Goal: Information Seeking & Learning: Understand process/instructions

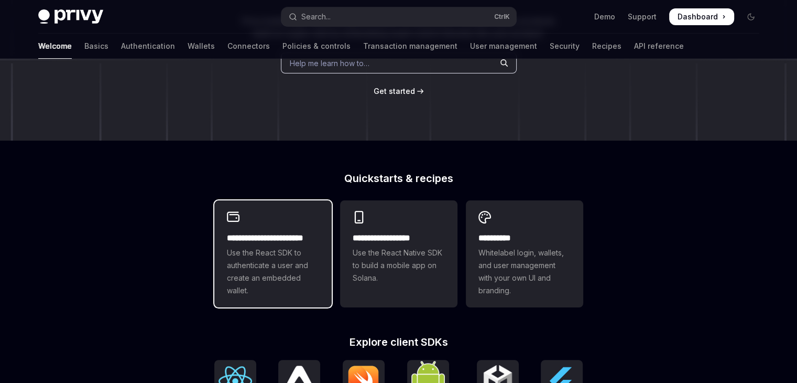
type textarea "*"
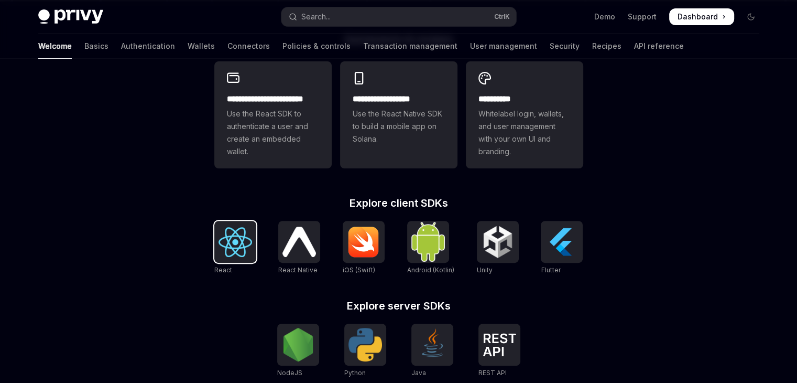
scroll to position [315, 0]
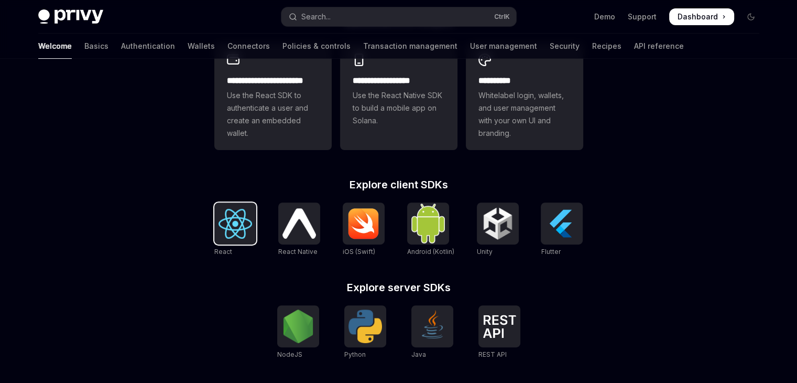
click at [246, 231] on img at bounding box center [236, 224] width 34 height 30
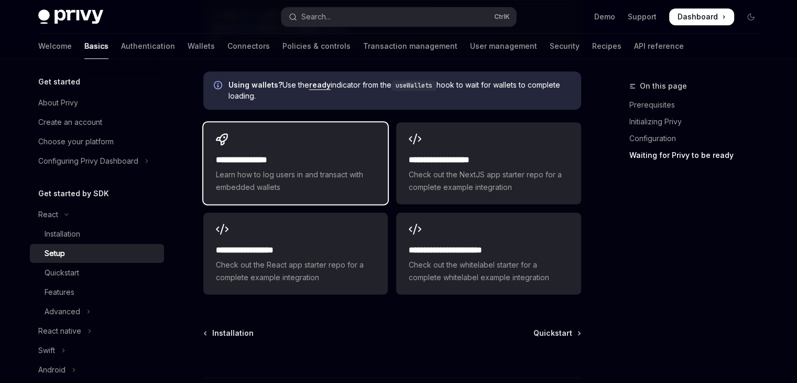
scroll to position [1273, 0]
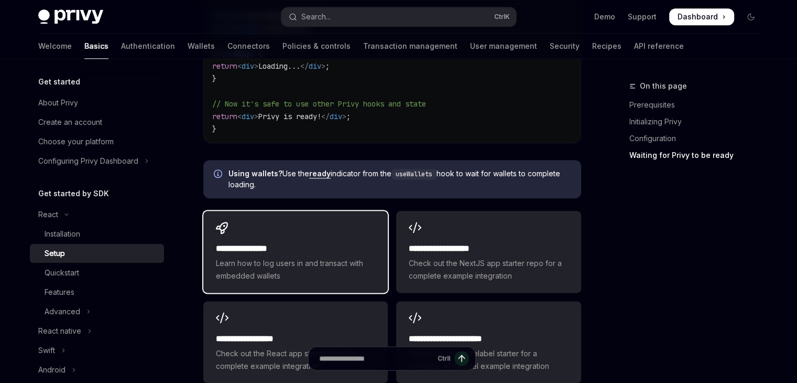
click at [315, 242] on h2 "**********" at bounding box center [295, 248] width 159 height 13
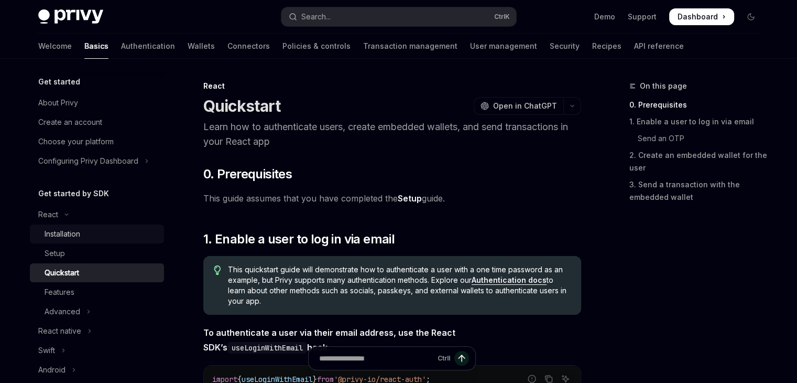
click at [61, 236] on div "Installation" at bounding box center [63, 234] width 36 height 13
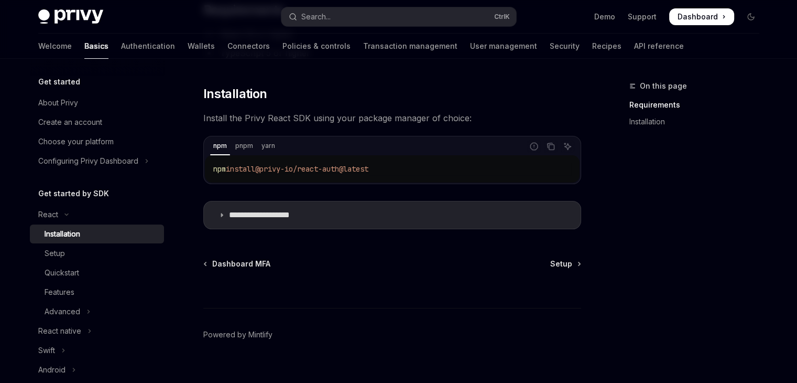
scroll to position [145, 0]
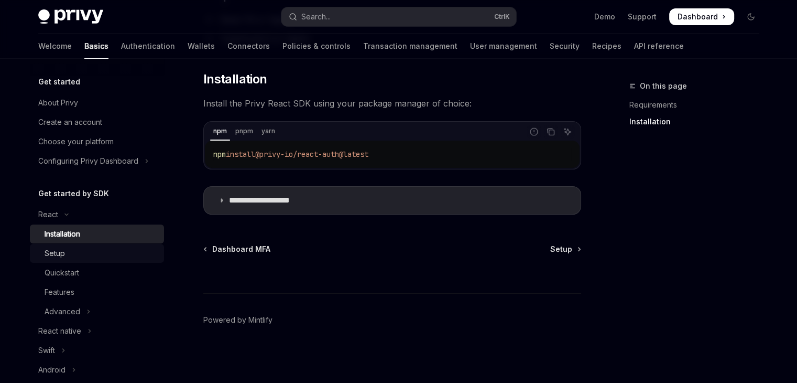
click at [66, 256] on div "Setup" at bounding box center [101, 253] width 113 height 13
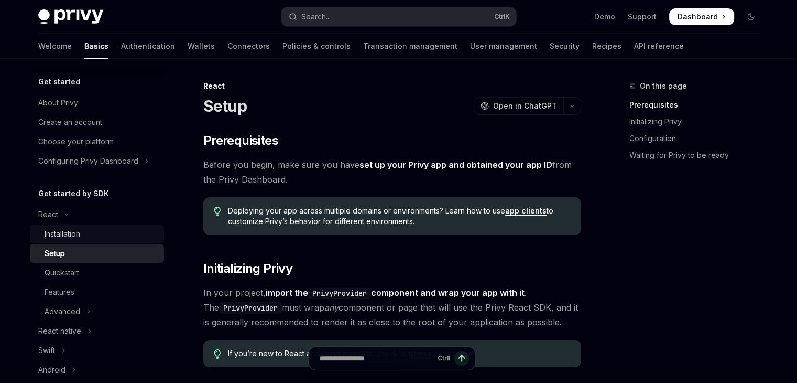
click at [64, 233] on div "Installation" at bounding box center [63, 234] width 36 height 13
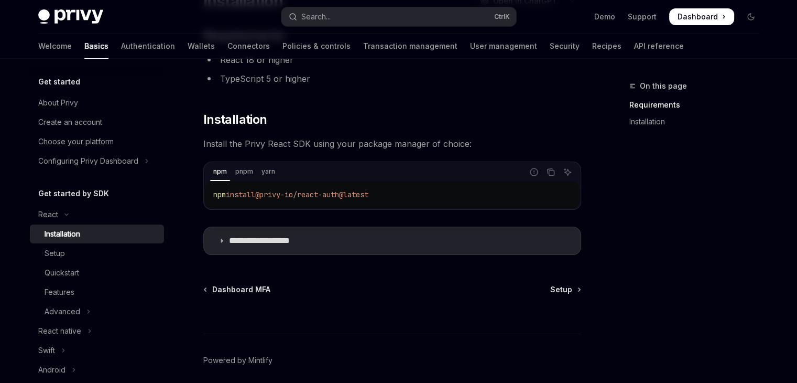
scroll to position [145, 0]
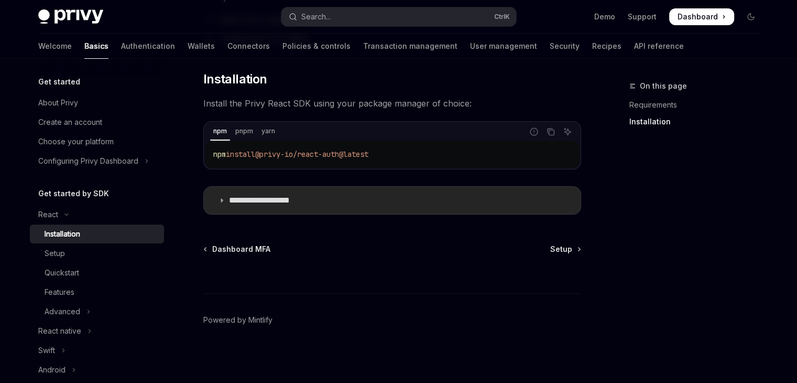
click at [226, 199] on summary "**********" at bounding box center [392, 200] width 377 height 27
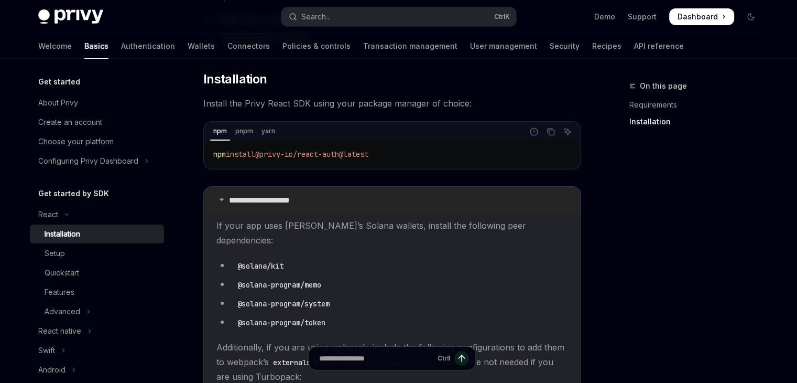
click at [223, 200] on icon at bounding box center [222, 199] width 6 height 6
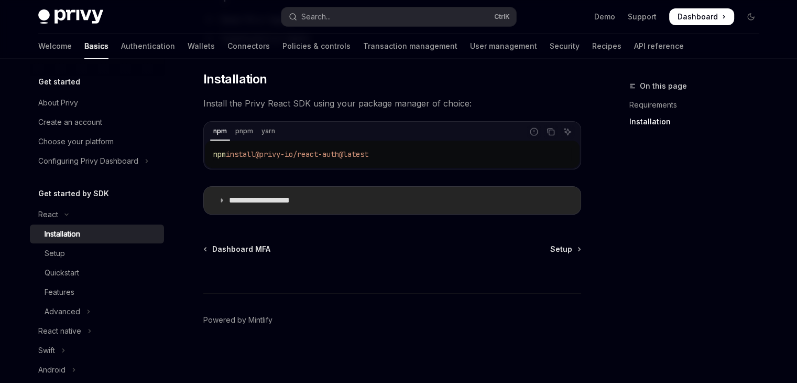
click at [223, 200] on icon at bounding box center [222, 200] width 6 height 6
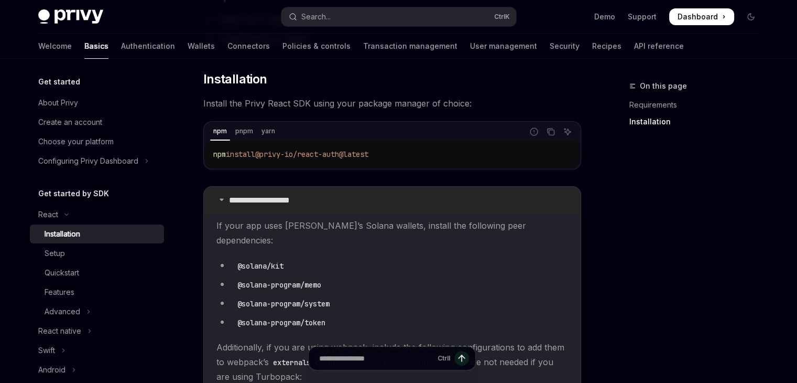
click at [223, 200] on icon at bounding box center [222, 199] width 6 height 6
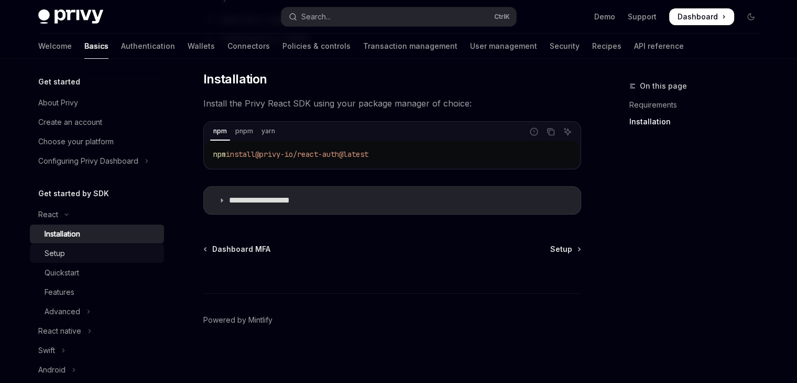
click at [86, 254] on div "Setup" at bounding box center [101, 253] width 113 height 13
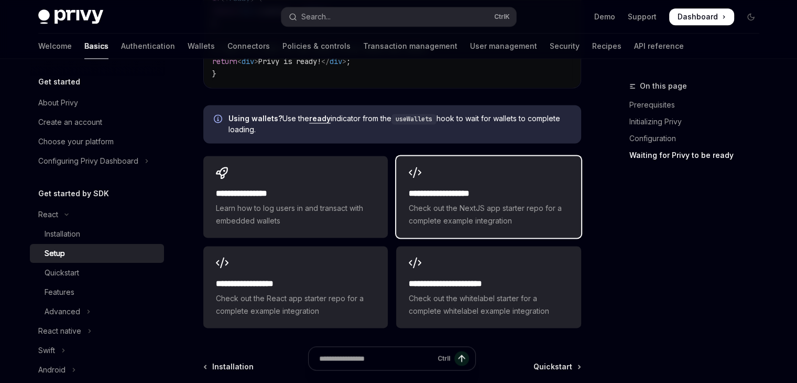
scroll to position [1518, 0]
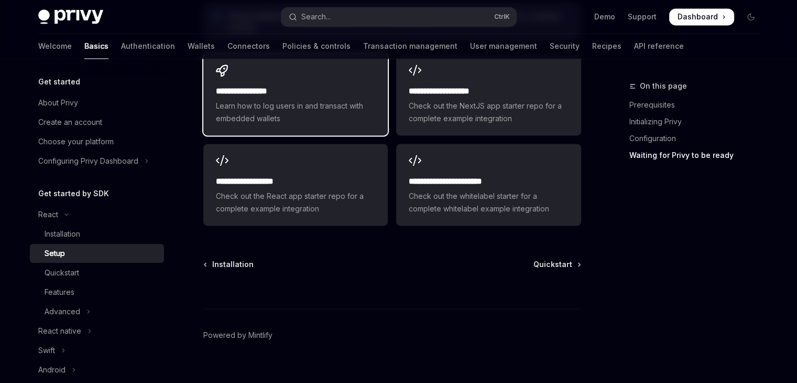
click at [306, 100] on span "Learn how to log users in and transact with embedded wallets" at bounding box center [295, 112] width 159 height 25
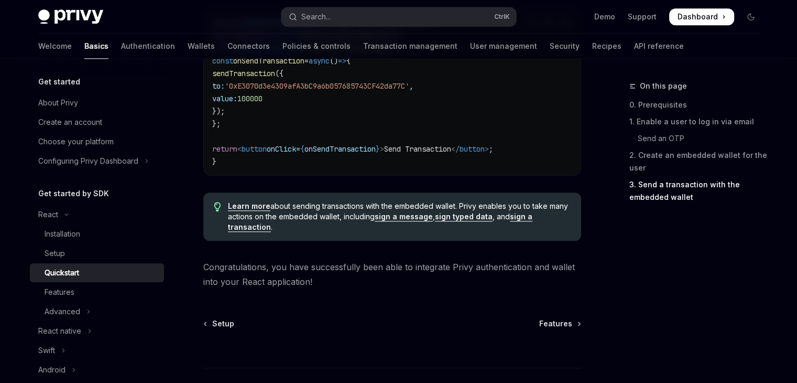
scroll to position [1151, 0]
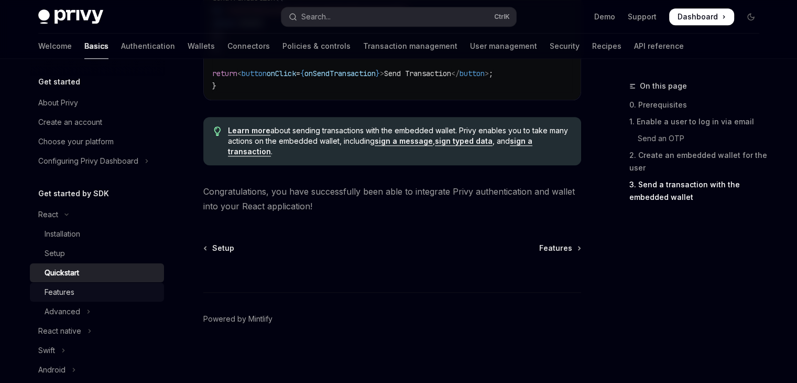
click at [55, 293] on div "Features" at bounding box center [60, 292] width 30 height 13
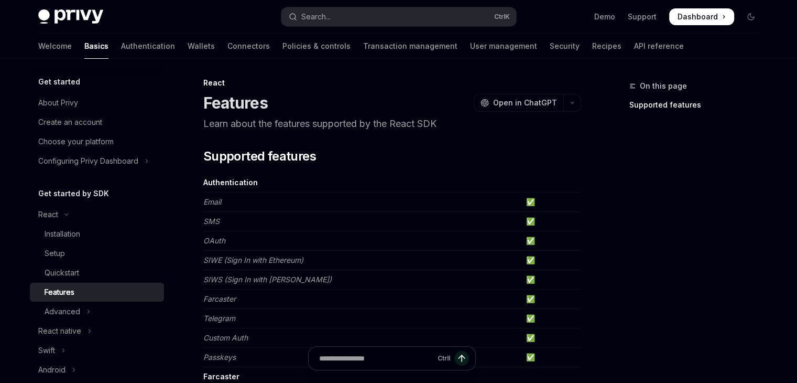
scroll to position [157, 0]
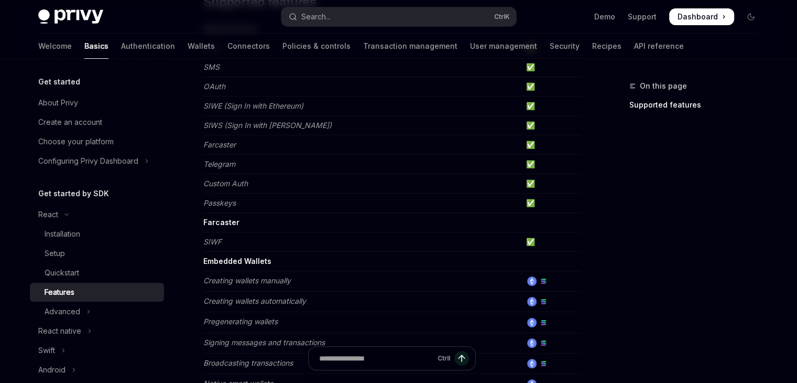
click at [213, 206] on em "Passkeys" at bounding box center [219, 202] width 33 height 9
click at [525, 238] on td "✅" at bounding box center [551, 241] width 59 height 19
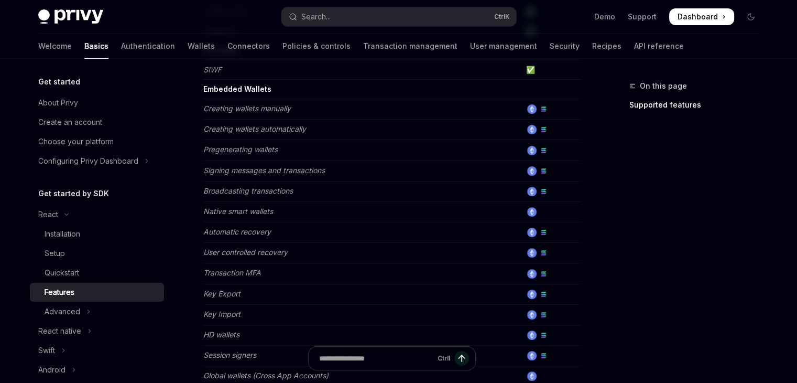
scroll to position [524, 0]
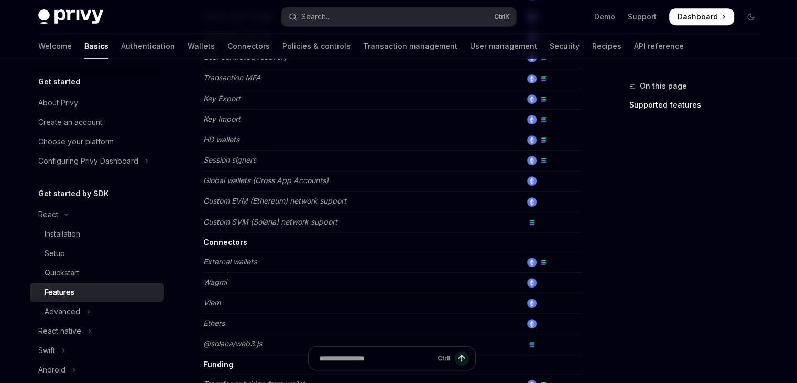
click at [520, 224] on td "Custom SVM (Solana) network support" at bounding box center [362, 222] width 319 height 20
click at [535, 212] on td at bounding box center [551, 222] width 59 height 20
click at [308, 200] on em "Custom EVM (Ethereum) network support" at bounding box center [274, 200] width 143 height 9
click at [236, 234] on td "Connectors" at bounding box center [362, 241] width 319 height 19
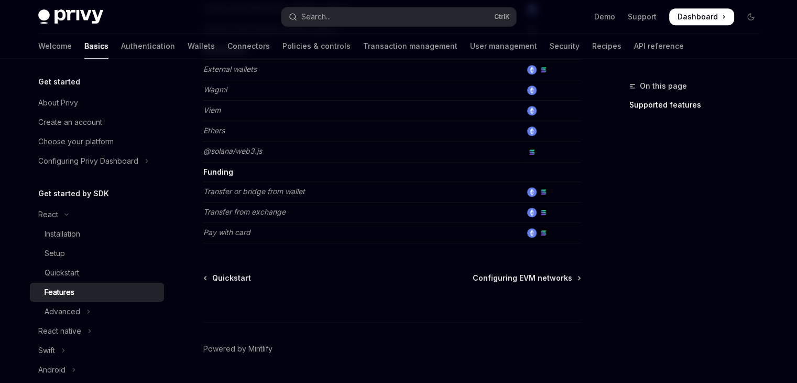
scroll to position [745, 0]
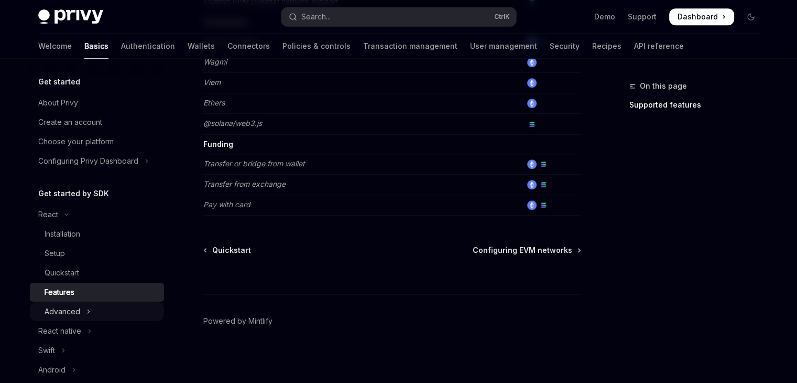
click at [73, 309] on div "Advanced" at bounding box center [63, 311] width 36 height 13
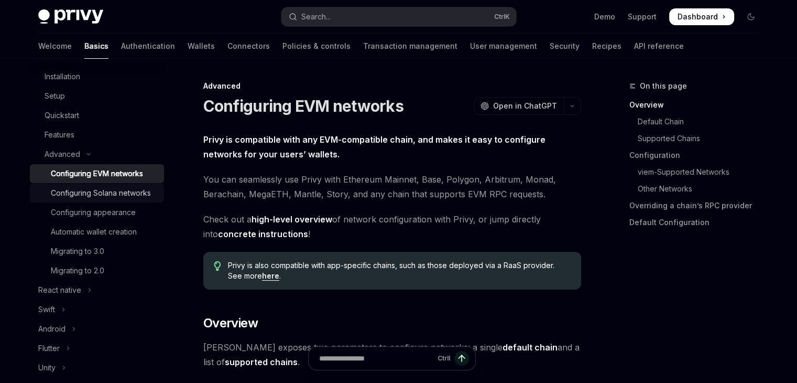
scroll to position [262, 0]
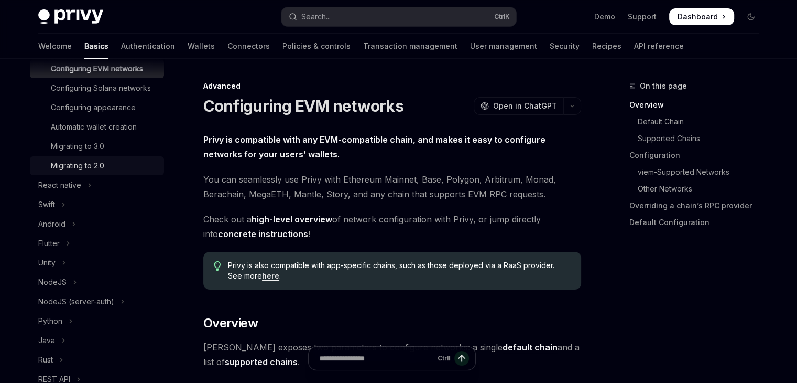
click at [67, 175] on link "Migrating to 2.0" at bounding box center [97, 165] width 134 height 19
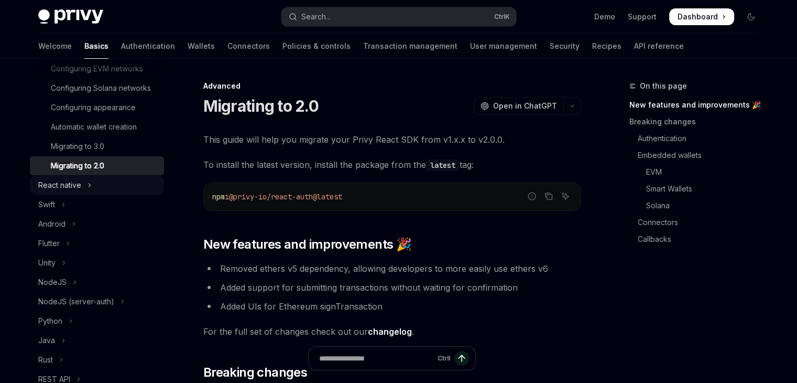
click at [71, 191] on div "React native" at bounding box center [59, 185] width 43 height 13
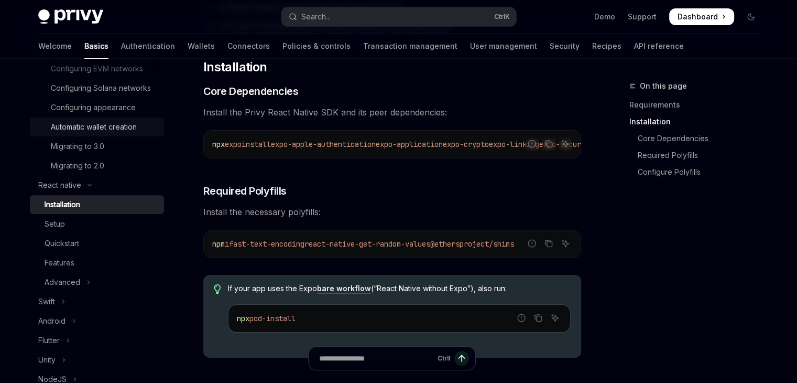
scroll to position [105, 0]
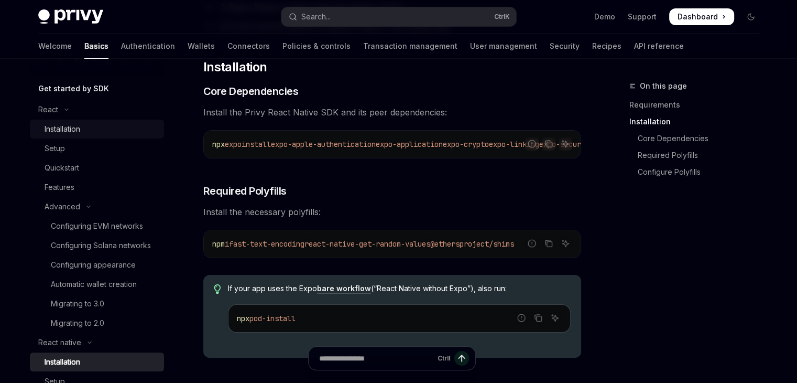
click at [71, 125] on div "Installation" at bounding box center [63, 129] width 36 height 13
type textarea "*"
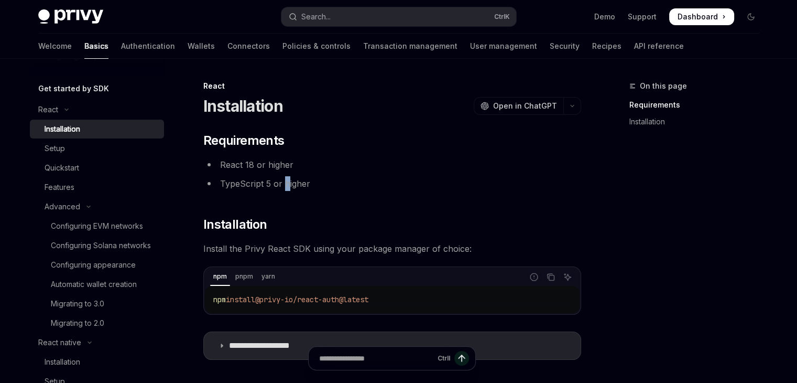
click at [286, 181] on li "TypeScript 5 or higher" at bounding box center [392, 183] width 378 height 15
click at [329, 200] on div "**********" at bounding box center [392, 246] width 378 height 228
click at [290, 183] on li "TypeScript 5 or higher" at bounding box center [392, 183] width 378 height 15
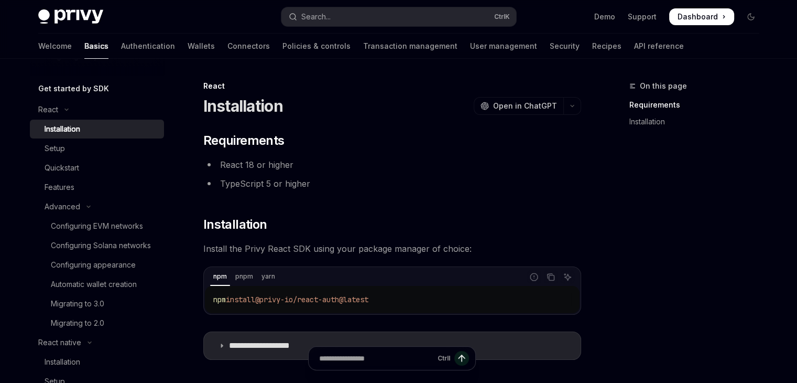
click at [300, 194] on div "**********" at bounding box center [392, 246] width 378 height 228
click at [221, 167] on li "React 18 or higher" at bounding box center [392, 164] width 378 height 15
click at [294, 185] on li "TypeScript 5 or higher" at bounding box center [392, 183] width 378 height 15
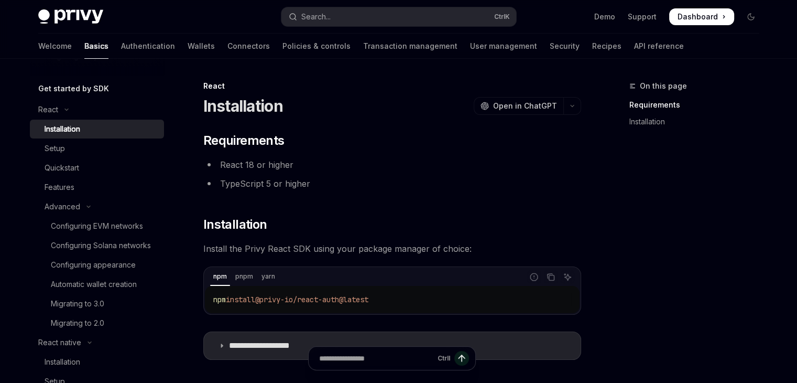
click at [245, 187] on li "TypeScript 5 or higher" at bounding box center [392, 183] width 378 height 15
